Goal: Task Accomplishment & Management: Use online tool/utility

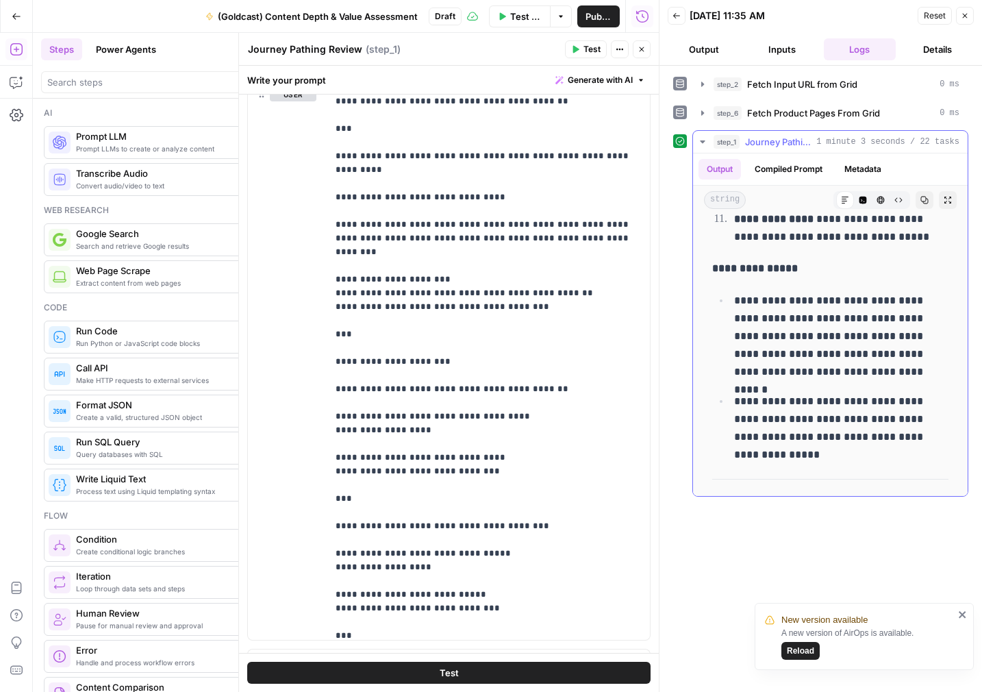
scroll to position [8657, 0]
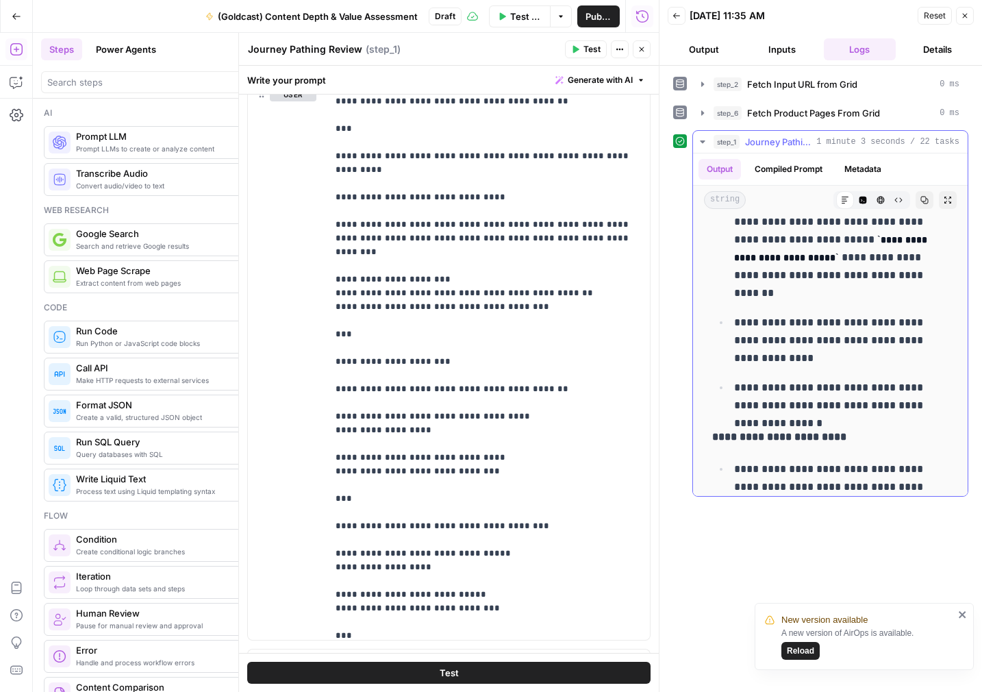
click at [925, 200] on icon "button" at bounding box center [925, 200] width 8 height 8
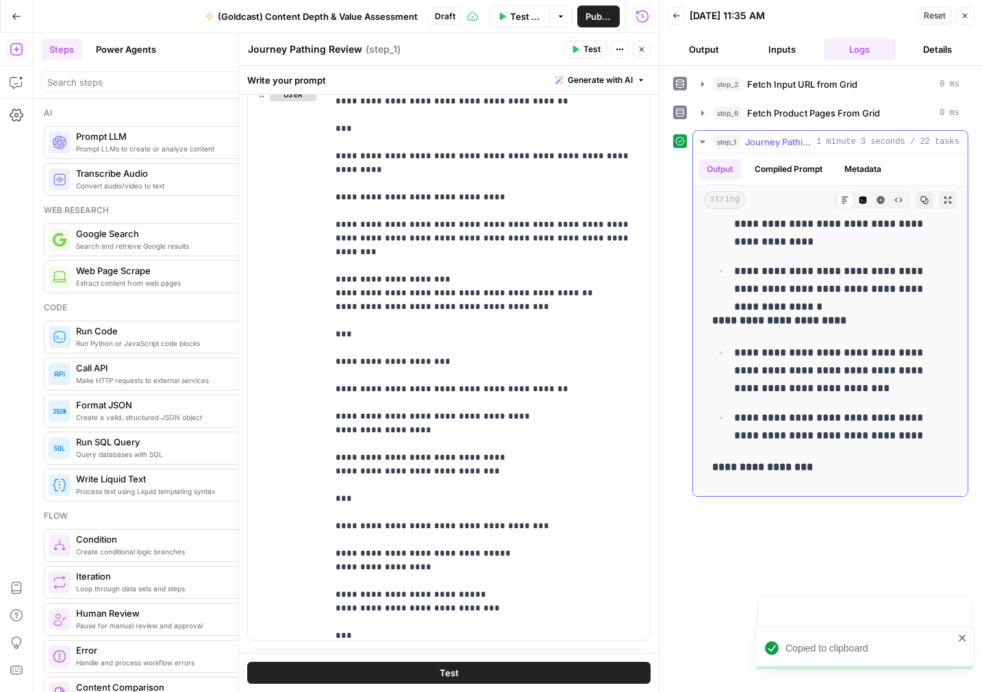
scroll to position [8800, 0]
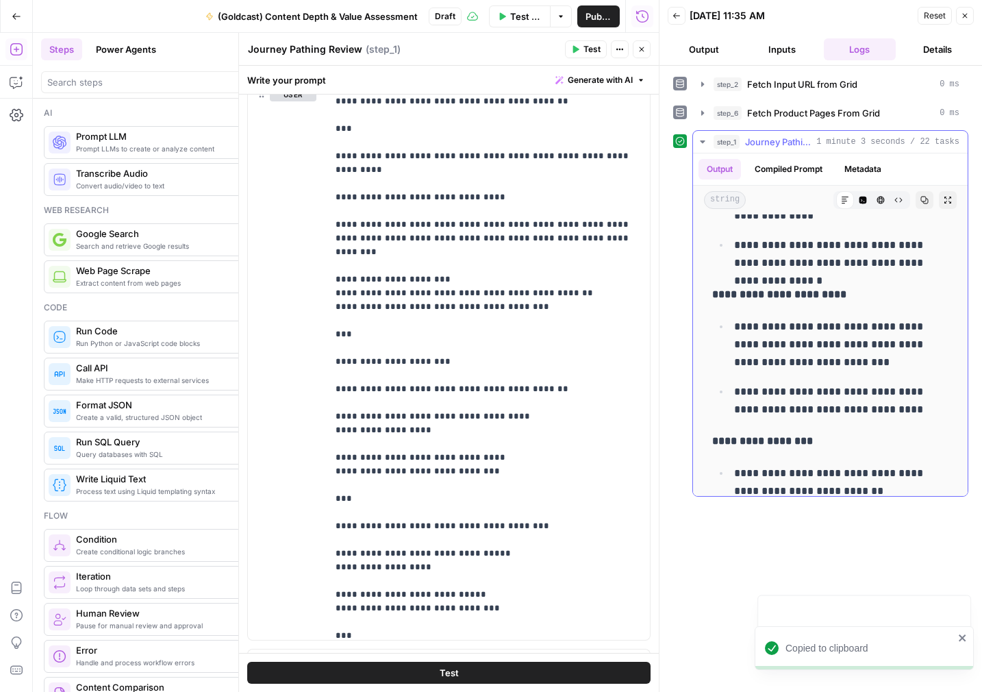
click at [926, 199] on icon "button" at bounding box center [925, 201] width 8 height 8
click at [782, 46] on button "Inputs" at bounding box center [782, 49] width 73 height 22
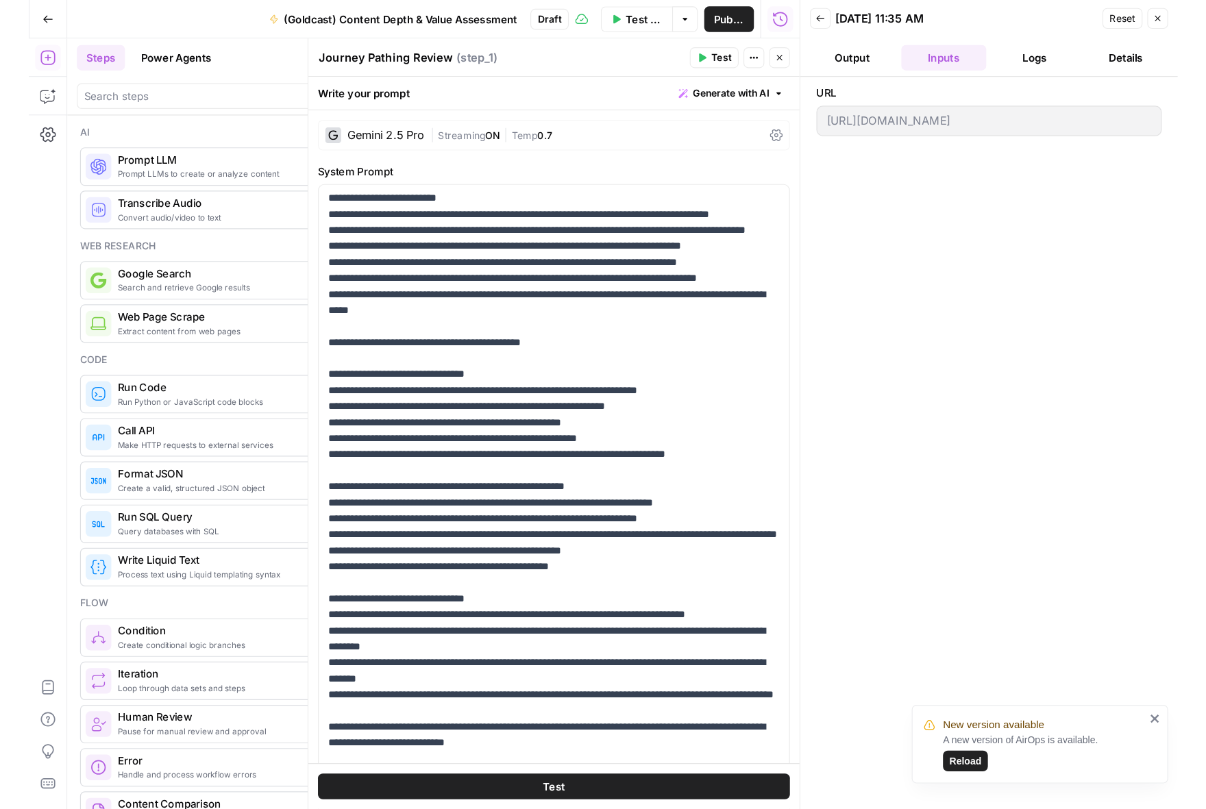
scroll to position [0, 0]
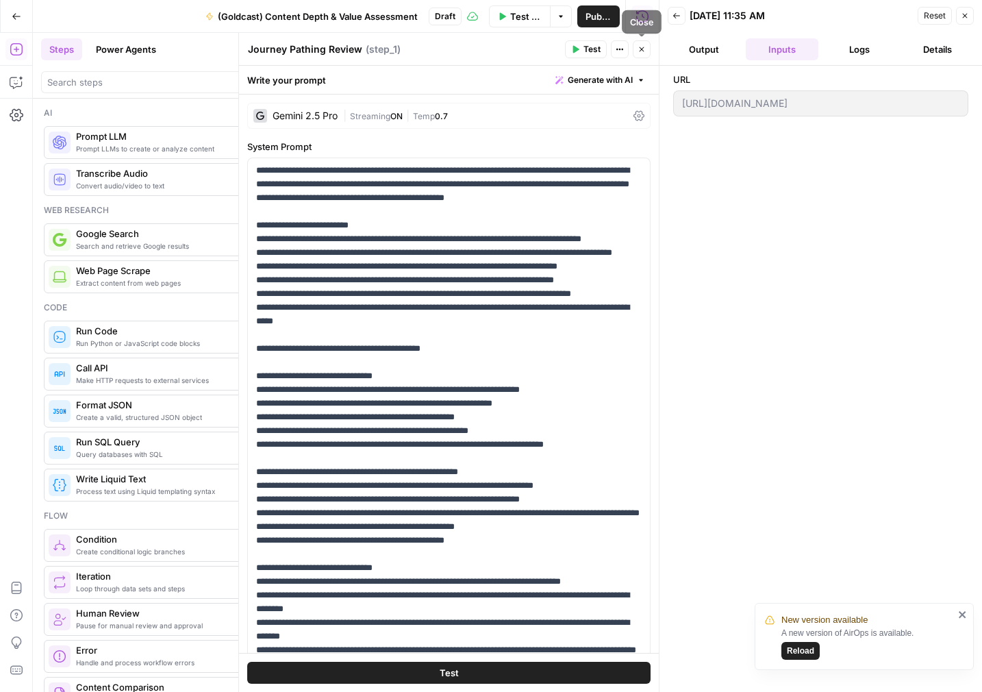
click at [643, 51] on icon "button" at bounding box center [642, 49] width 8 height 8
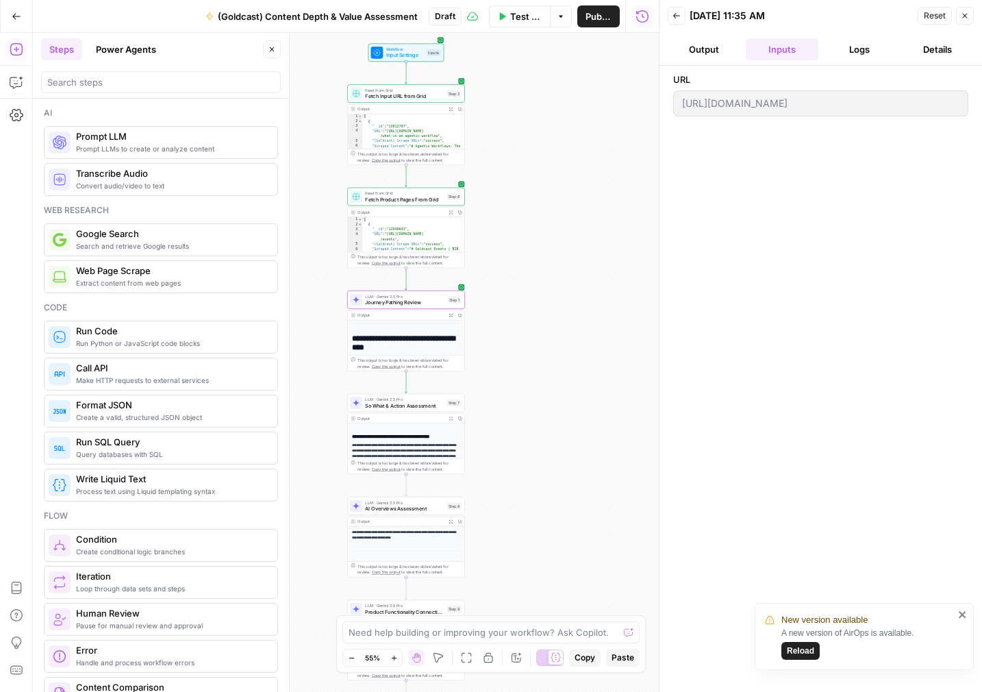
drag, startPoint x: 573, startPoint y: 199, endPoint x: 564, endPoint y: 146, distance: 53.5
click at [564, 146] on div "Workflow Input Settings Inputs Read from Grid Fetch Input URL from Grid Step 2 …" at bounding box center [346, 362] width 626 height 659
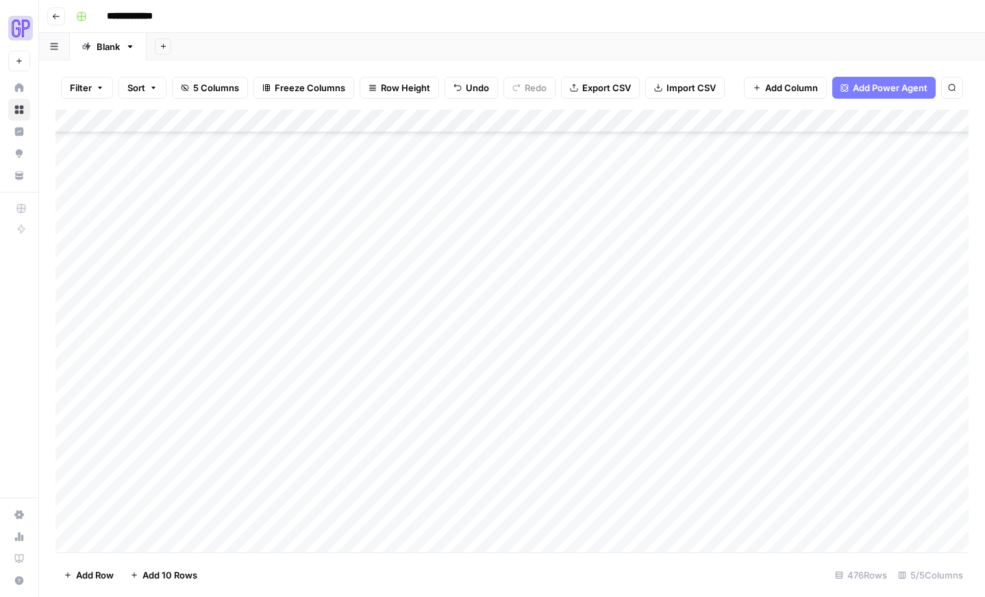
scroll to position [2801, 0]
